Goal: Task Accomplishment & Management: Complete application form

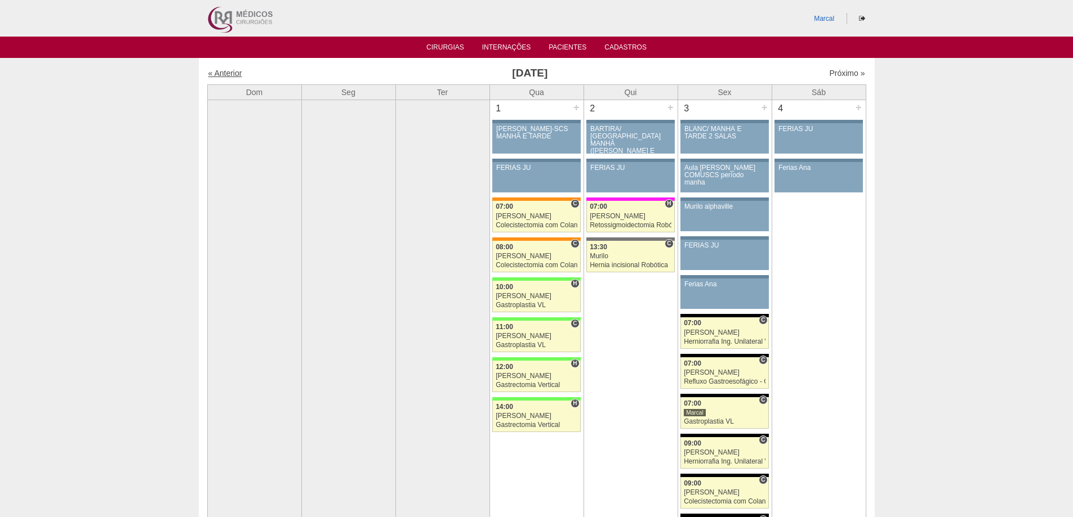
click at [227, 70] on link "« Anterior" at bounding box center [225, 73] width 34 height 9
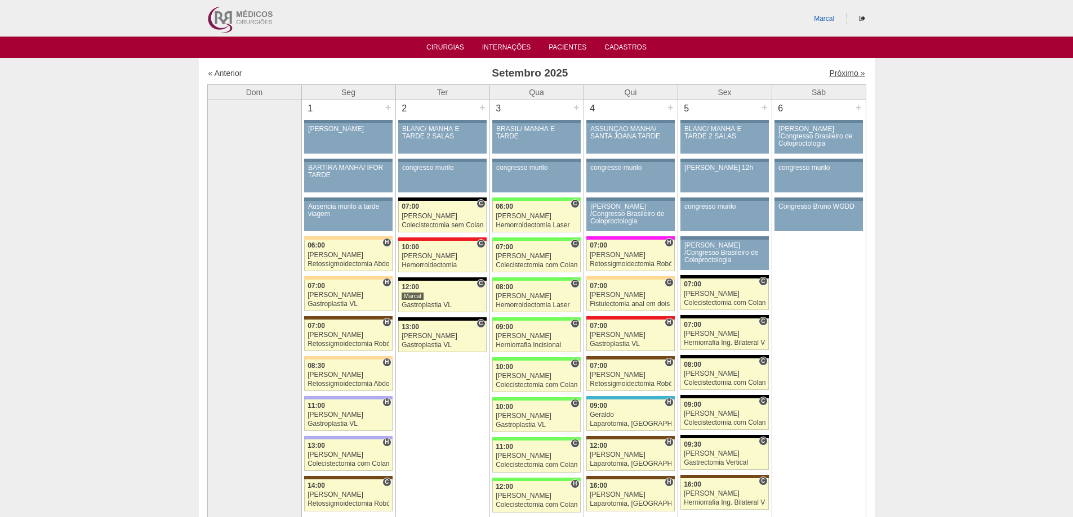
click at [833, 75] on link "Próximo »" at bounding box center [846, 73] width 35 height 9
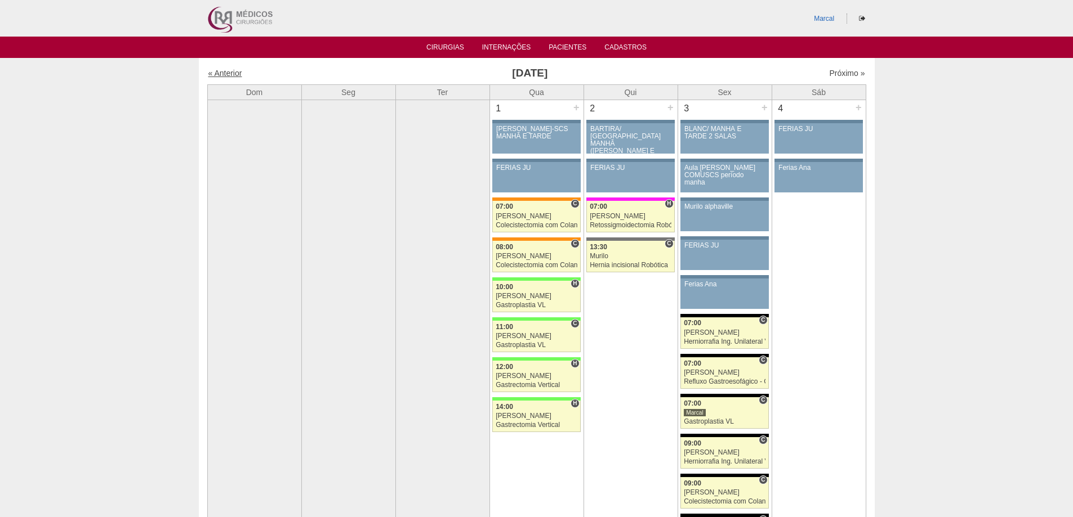
click at [225, 70] on link "« Anterior" at bounding box center [225, 73] width 34 height 9
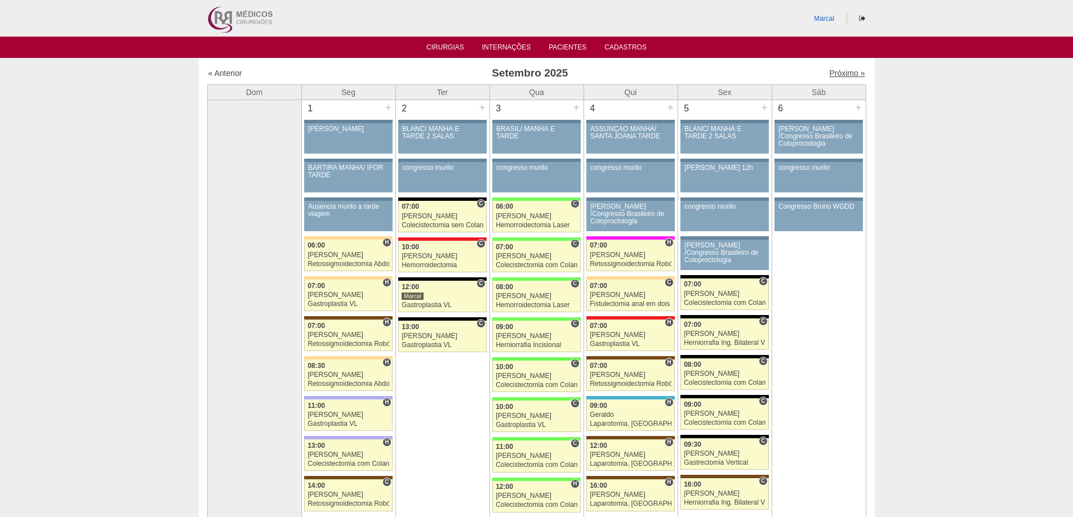
click at [839, 72] on link "Próximo »" at bounding box center [846, 73] width 35 height 9
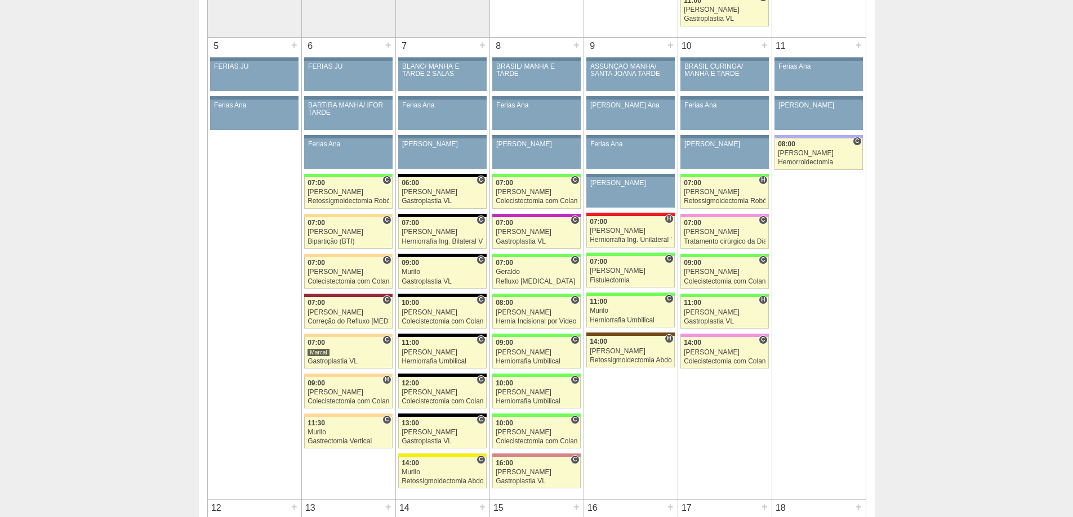
scroll to position [507, 0]
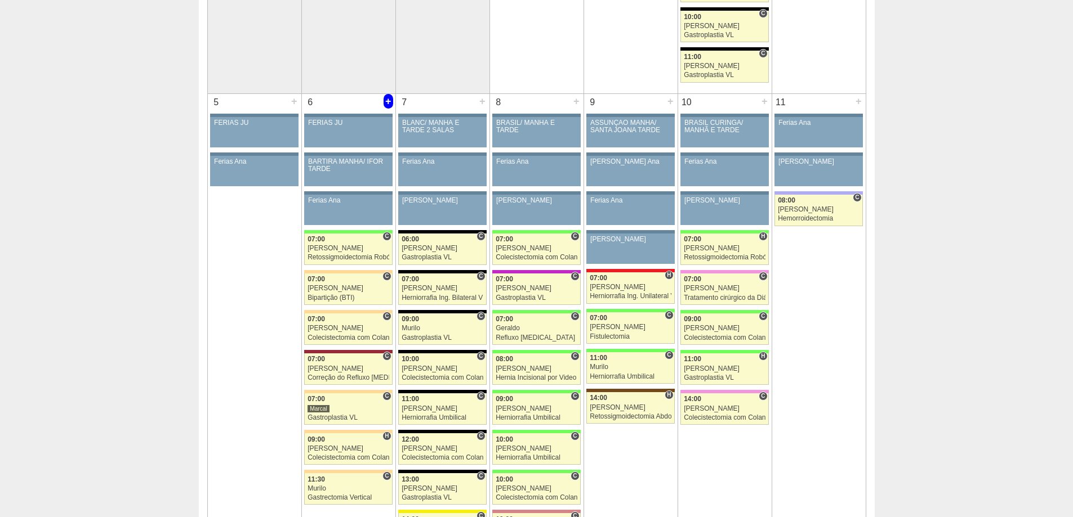
click at [388, 101] on div "+" at bounding box center [388, 101] width 10 height 15
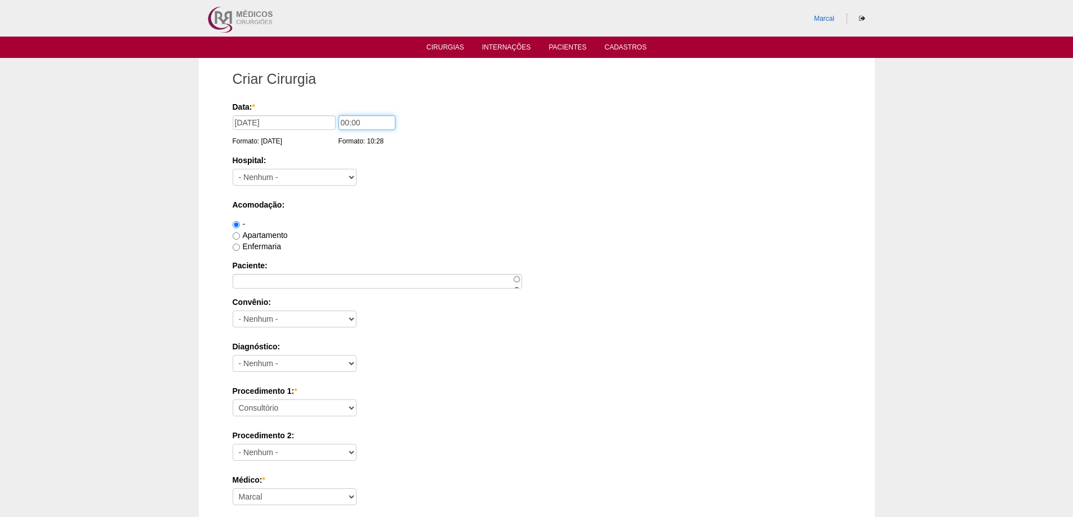
click at [345, 122] on input "00:00" at bounding box center [366, 122] width 57 height 15
type input "08:00"
click at [350, 177] on select "- Nenhum - 9 de Julho Albert Einstein Alvorada América Assunção Bartira Benefic…" at bounding box center [295, 177] width 124 height 17
select select "44"
click at [233, 169] on select "- Nenhum - 9 de Julho Albert Einstein Alvorada América Assunção Bartira Benefic…" at bounding box center [295, 177] width 124 height 17
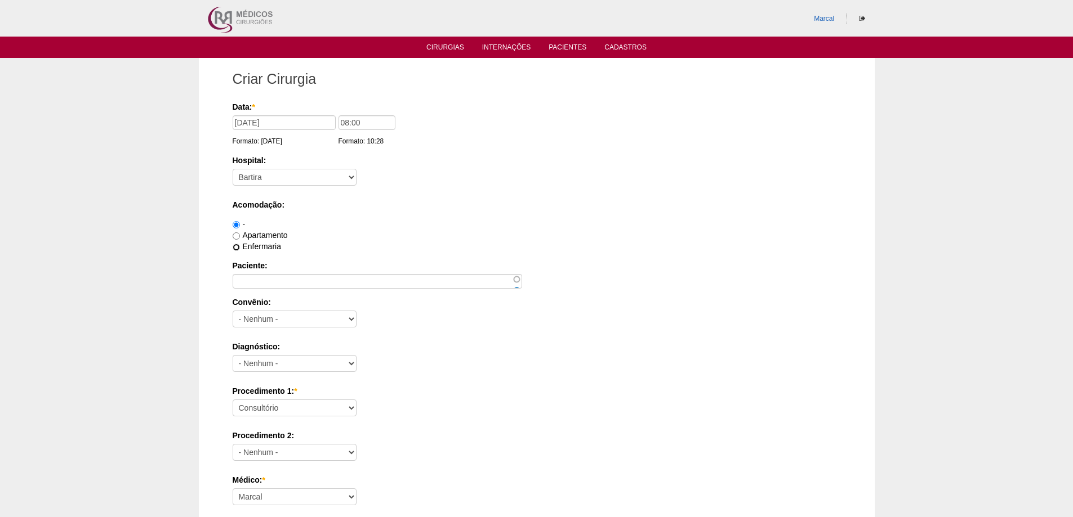
click at [236, 248] on input "Enfermaria" at bounding box center [236, 247] width 7 height 7
radio input "true"
click at [251, 280] on input "Paciente:" at bounding box center [377, 281] width 289 height 15
type input "[PERSON_NAME]"
click at [352, 318] on select "- Nenhum - Abet Afresp Allianz Amil Blue Life Caasp Cabesp Caixa de Pensões Car…" at bounding box center [295, 319] width 124 height 17
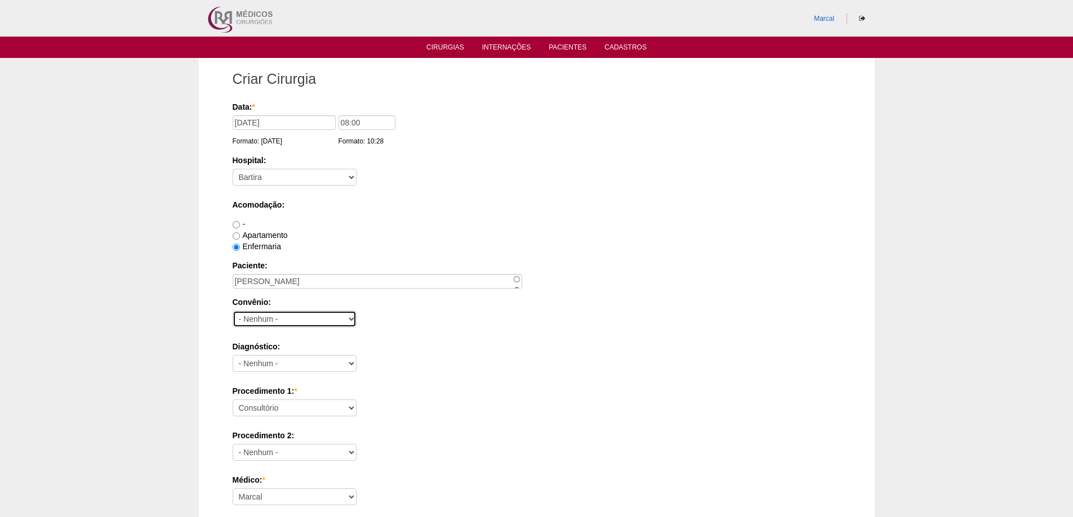
select select "26"
click at [233, 311] on select "- Nenhum - Abet Afresp Allianz Amil Blue Life Caasp Cabesp Caixa de Pensões Car…" at bounding box center [295, 319] width 124 height 17
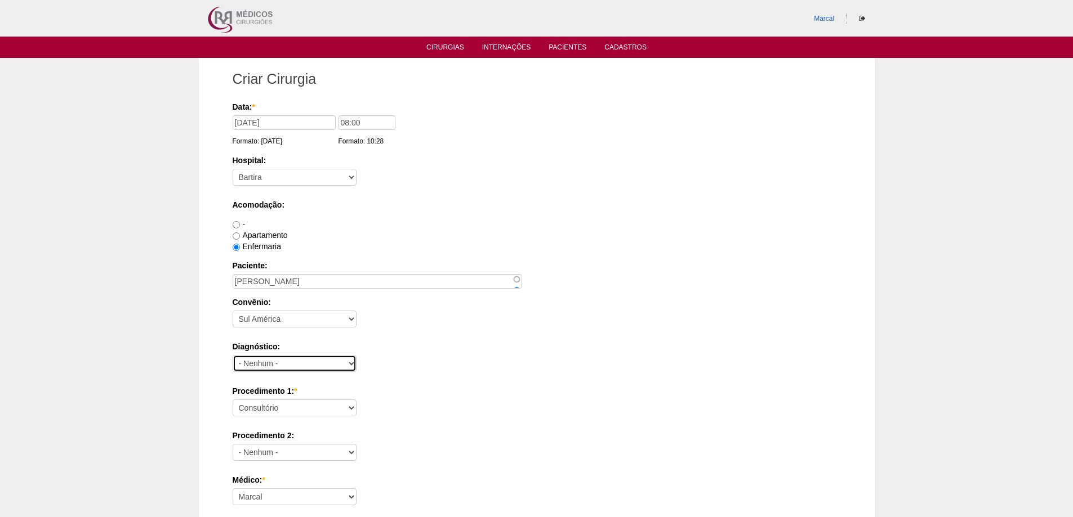
click at [352, 365] on select "- Nenhum - Abdome Agudo Abscesso Hepático Abscesso Perianal Abscesso Peritoneal…" at bounding box center [295, 363] width 124 height 17
select select "3707"
click at [233, 355] on select "- Nenhum - Abdome Agudo Abscesso Hepático Abscesso Perianal Abscesso Peritoneal…" at bounding box center [295, 363] width 124 height 17
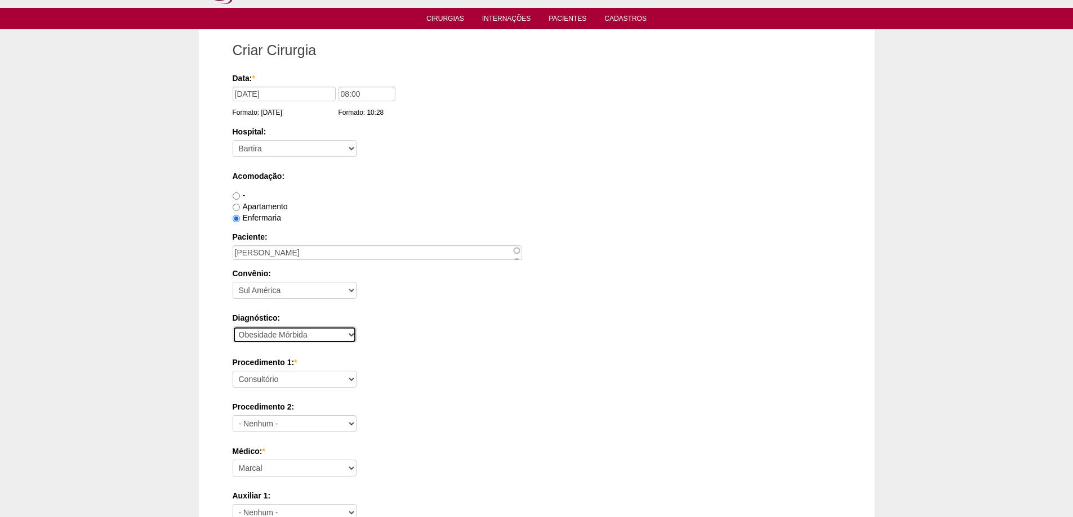
scroll to position [56, 0]
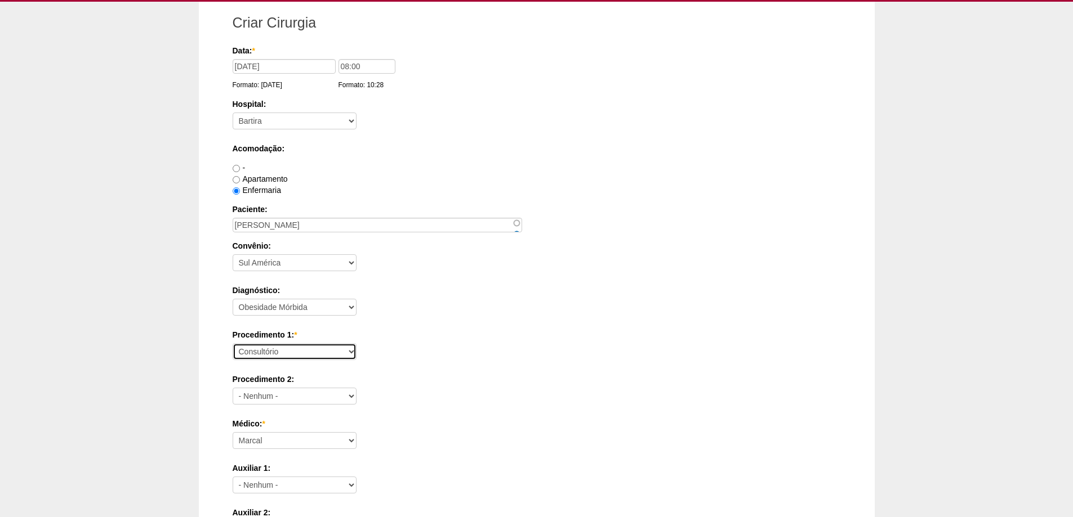
click at [352, 352] on select "Consultório Abscesso Hepático - Drenagem Abscesso perianal Amputação Abdômino P…" at bounding box center [295, 351] width 124 height 17
select select "3710"
click at [233, 343] on select "Consultório Abscesso Hepático - Drenagem Abscesso perianal Amputação Abdômino P…" at bounding box center [295, 351] width 124 height 17
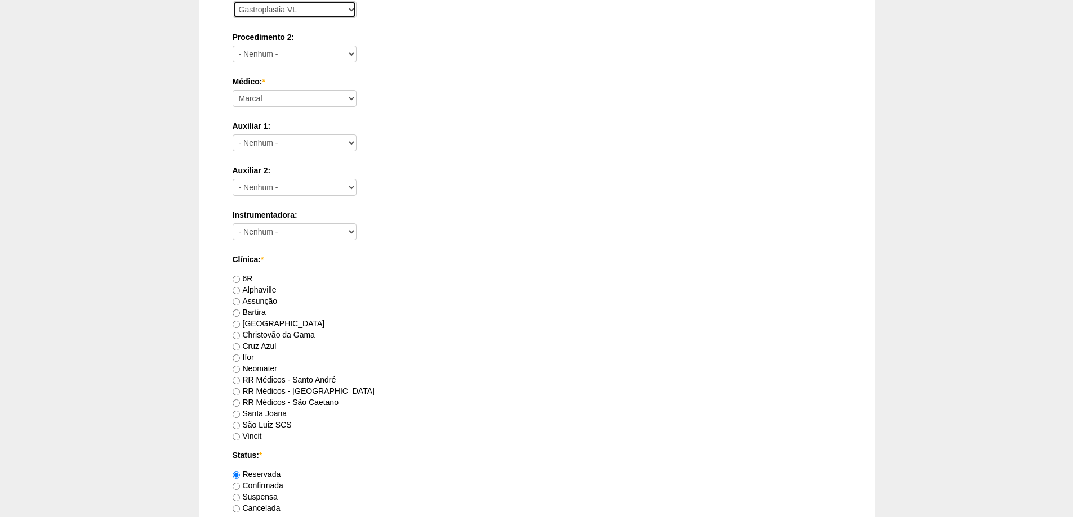
scroll to position [450, 0]
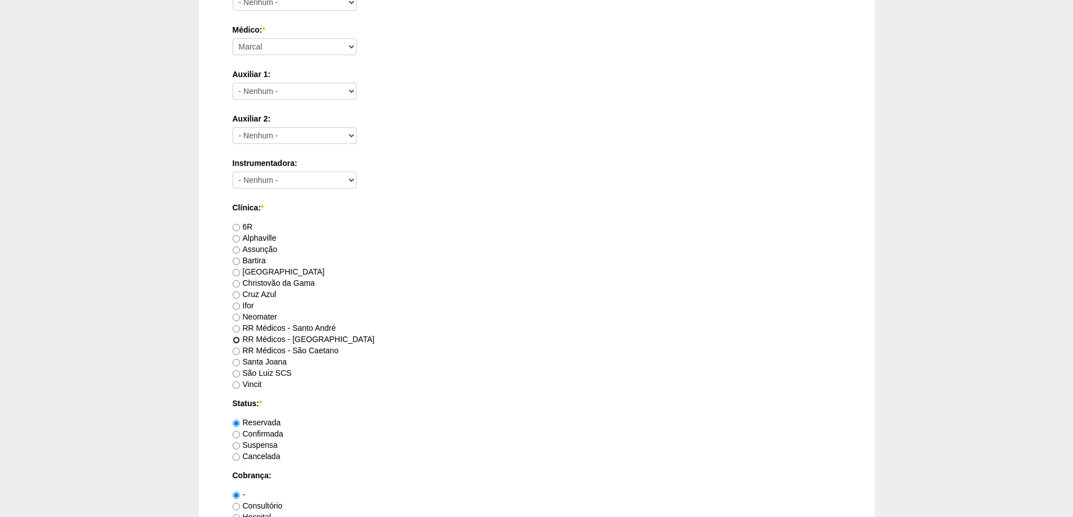
click at [235, 338] on input "RR Médicos - São Bernardo do Campo" at bounding box center [236, 340] width 7 height 7
radio input "true"
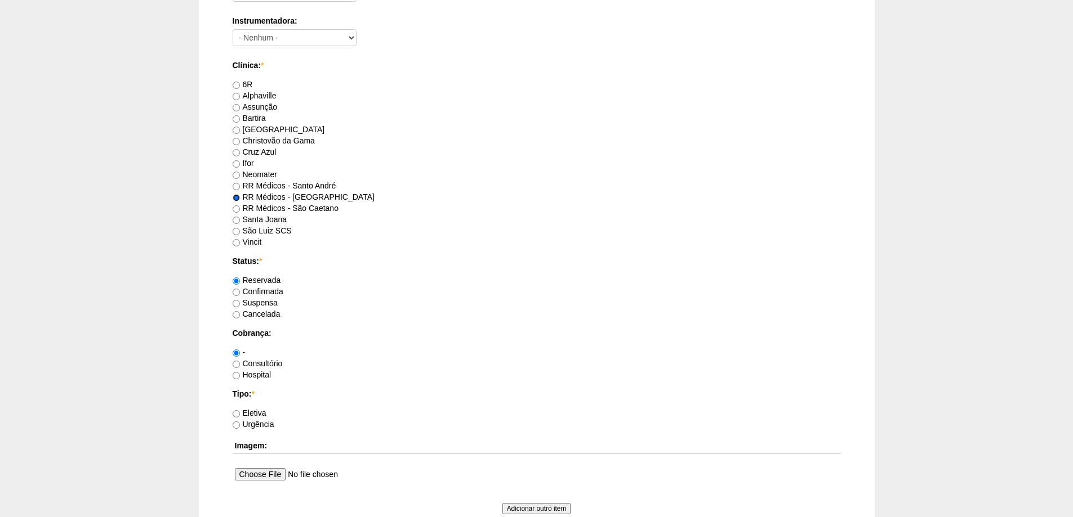
scroll to position [619, 0]
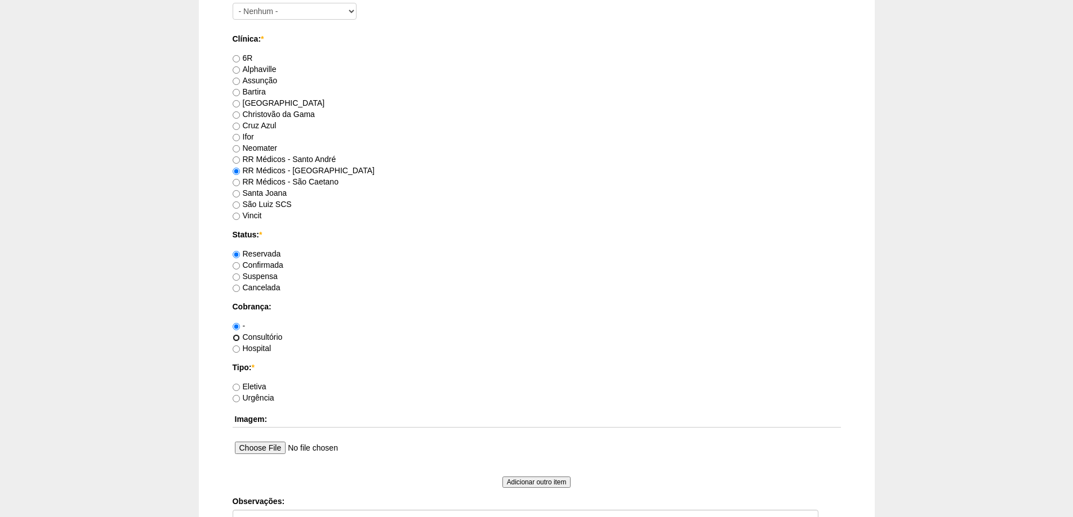
click at [238, 338] on input "Consultório" at bounding box center [236, 337] width 7 height 7
radio input "true"
click at [236, 387] on input "Eletiva" at bounding box center [236, 387] width 7 height 7
radio input "true"
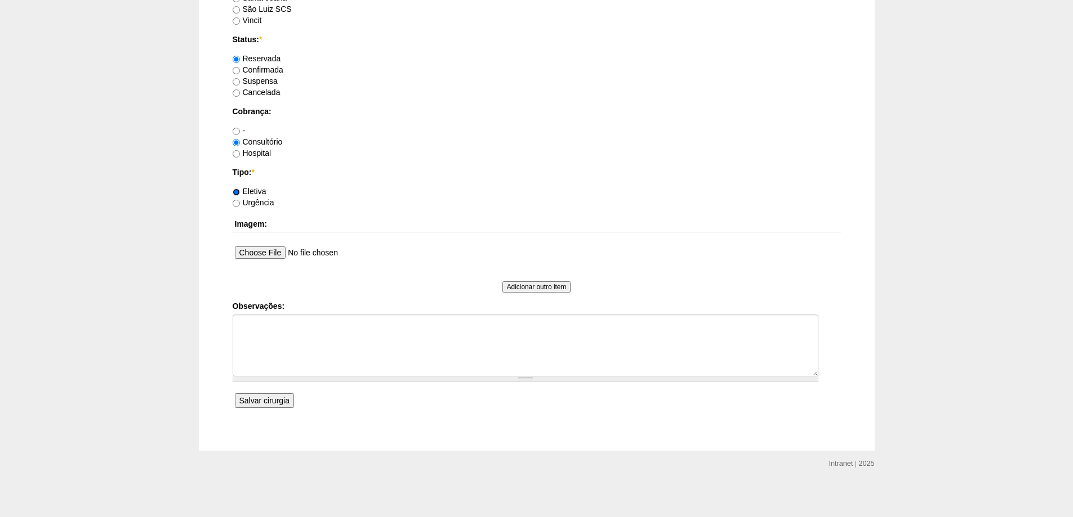
scroll to position [816, 0]
click at [269, 398] on input "Salvar cirurgia" at bounding box center [264, 399] width 59 height 15
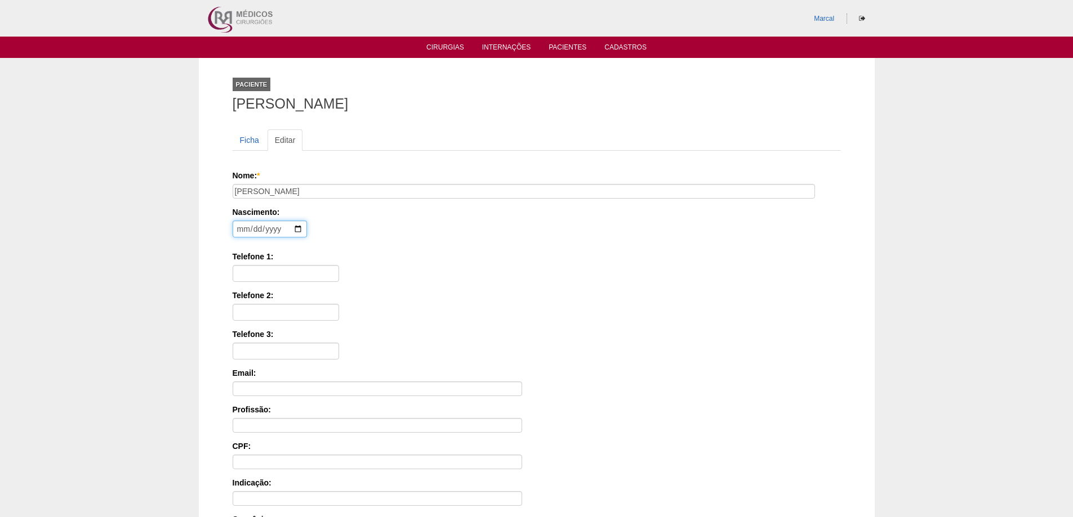
click at [244, 230] on input "date" at bounding box center [270, 229] width 74 height 17
type input "1976-04-21"
click at [247, 273] on input "Telefone 1:" at bounding box center [286, 273] width 106 height 17
type input "11 94737 6879"
click at [251, 317] on input "Telefone 2:" at bounding box center [286, 312] width 106 height 17
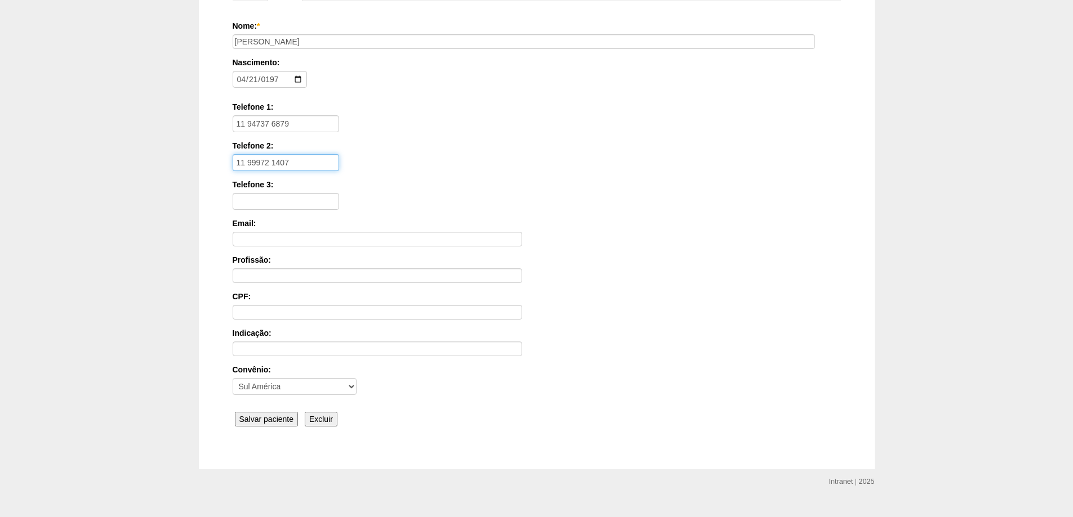
scroll to position [170, 0]
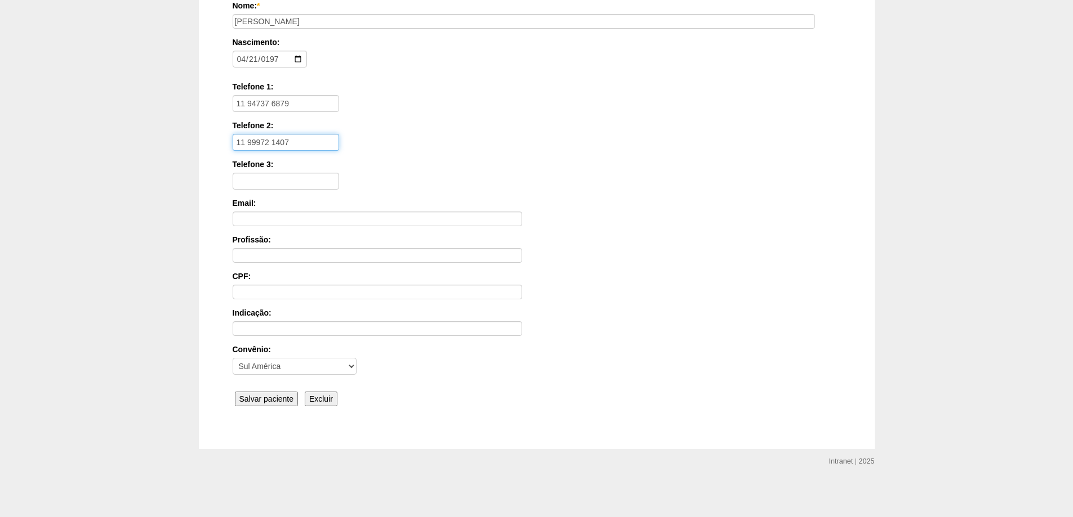
type input "11 99972 1407"
click at [253, 400] on input "Salvar paciente" at bounding box center [267, 399] width 64 height 15
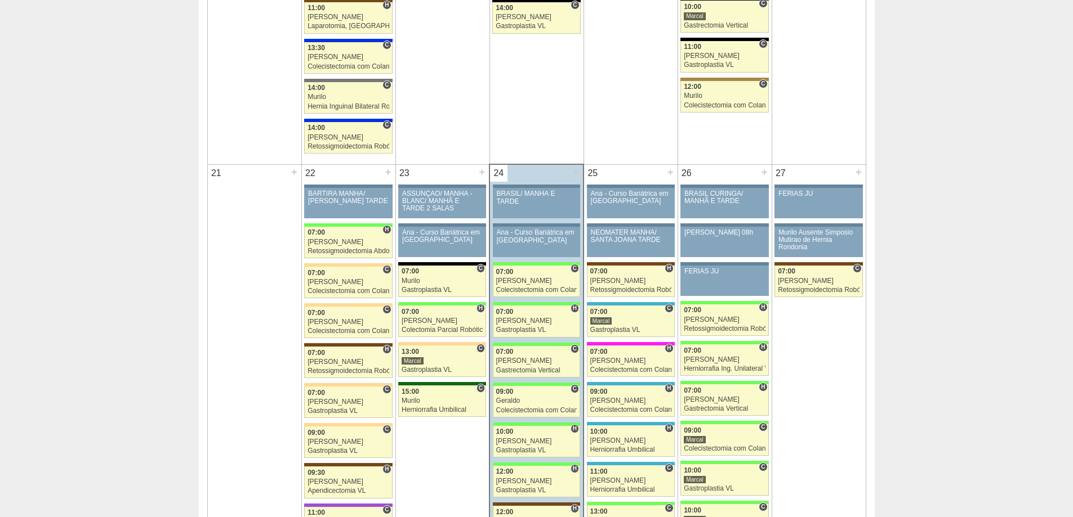
scroll to position [1520, 0]
